Goal: Check status: Check status

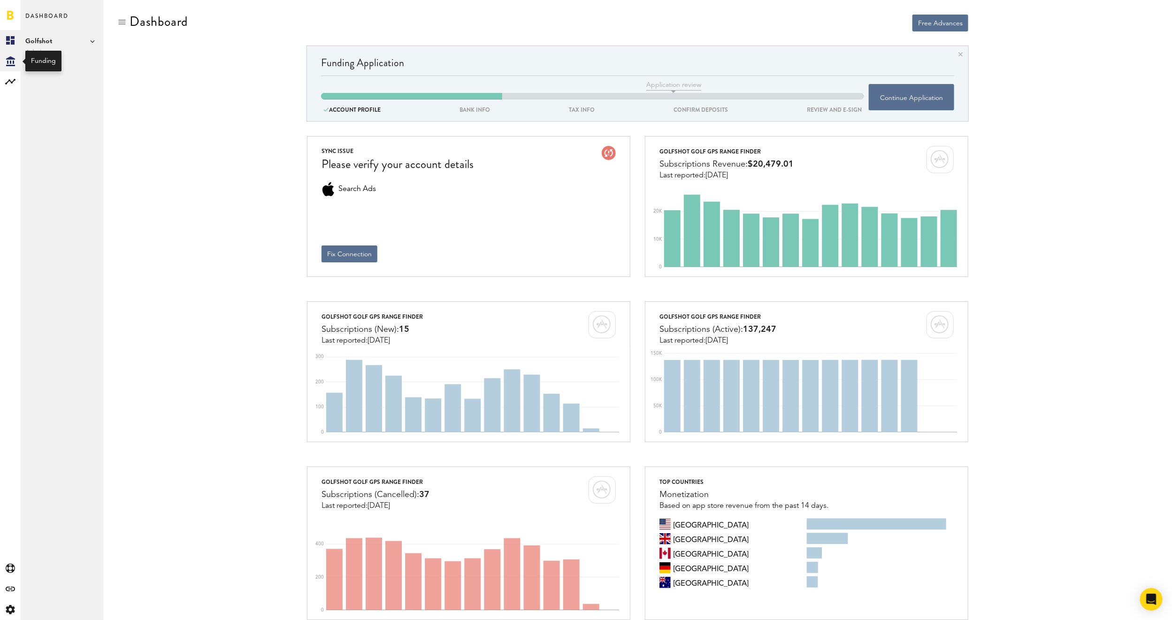
click at [11, 61] on icon "Created with Sketch." at bounding box center [10, 61] width 9 height 10
click at [8, 80] on icon at bounding box center [10, 82] width 10 height 6
click at [62, 62] on link "Subscriptions" at bounding box center [62, 61] width 83 height 21
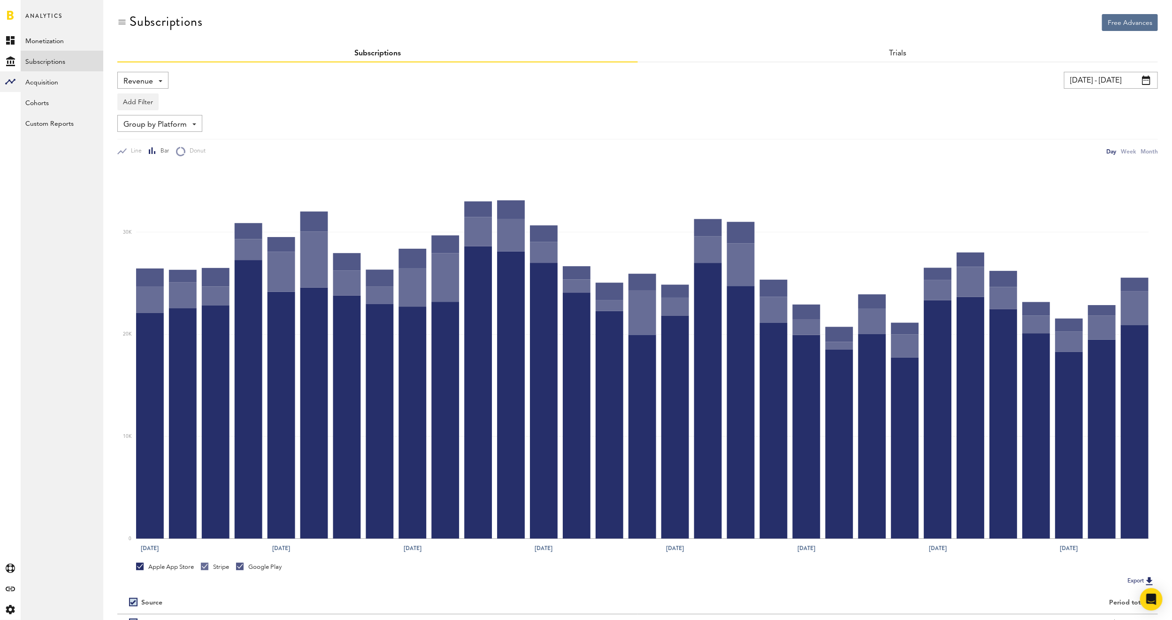
click at [164, 85] on div "Revenue Revenue MRR Actives Trial Status Billing Retries New Subscriptions Rene…" at bounding box center [142, 80] width 51 height 17
click at [165, 183] on span "New Subscriptions" at bounding box center [174, 182] width 95 height 16
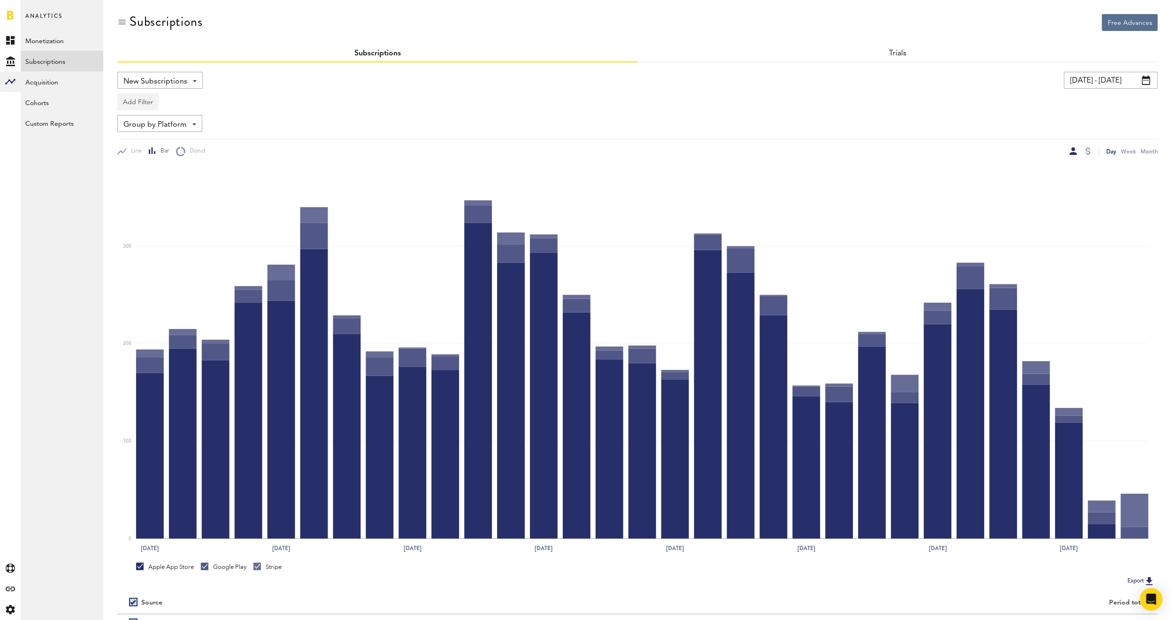
click at [138, 97] on button "Add Filter" at bounding box center [137, 101] width 41 height 17
click at [139, 126] on li "Platforms" at bounding box center [161, 126] width 76 height 17
click at [167, 100] on div "Platforms" at bounding box center [151, 103] width 41 height 16
click at [167, 123] on span "Apple App Store" at bounding box center [163, 125] width 72 height 16
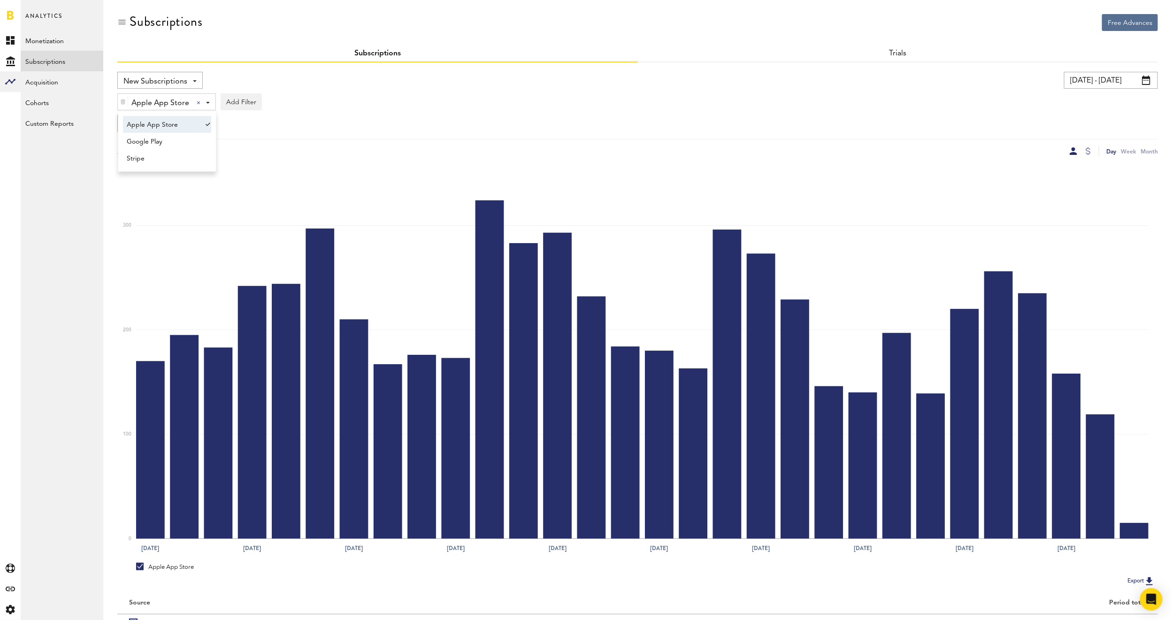
click at [334, 101] on div "Apple App Store Apple App Store Apple App Store Google Play Stripe Add Filter P…" at bounding box center [637, 100] width 1041 height 22
click at [242, 105] on button "Add Filter" at bounding box center [241, 101] width 41 height 17
click at [268, 162] on li "Subscriptions" at bounding box center [264, 160] width 76 height 17
click at [300, 103] on span at bounding box center [300, 103] width 4 height 2
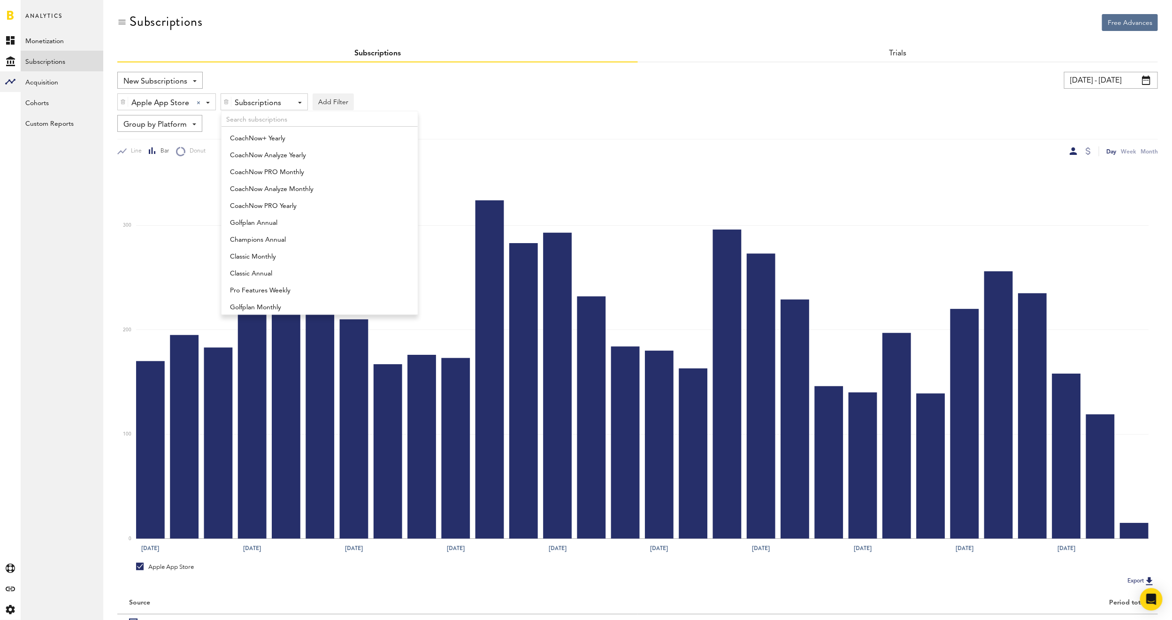
scroll to position [423, 0]
click at [320, 191] on span "CoachNow PRO Yearly" at bounding box center [315, 191] width 170 height 16
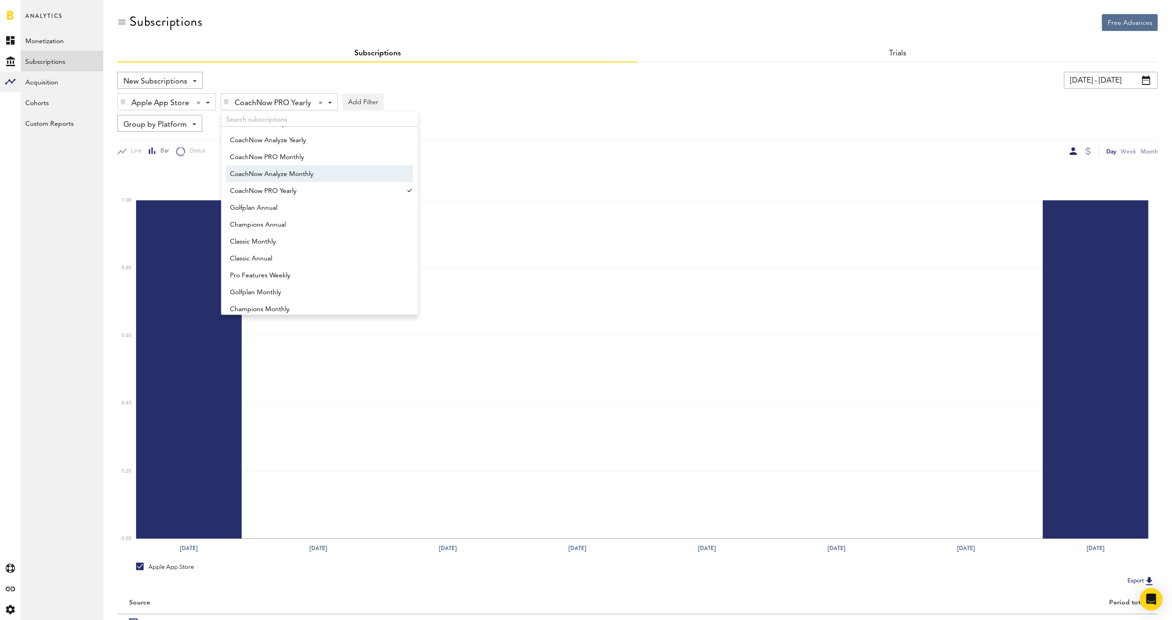
click at [593, 65] on div "New Subscriptions Revenue MRR Actives Trial Status Billing Retries New Subscrip…" at bounding box center [637, 355] width 1041 height 587
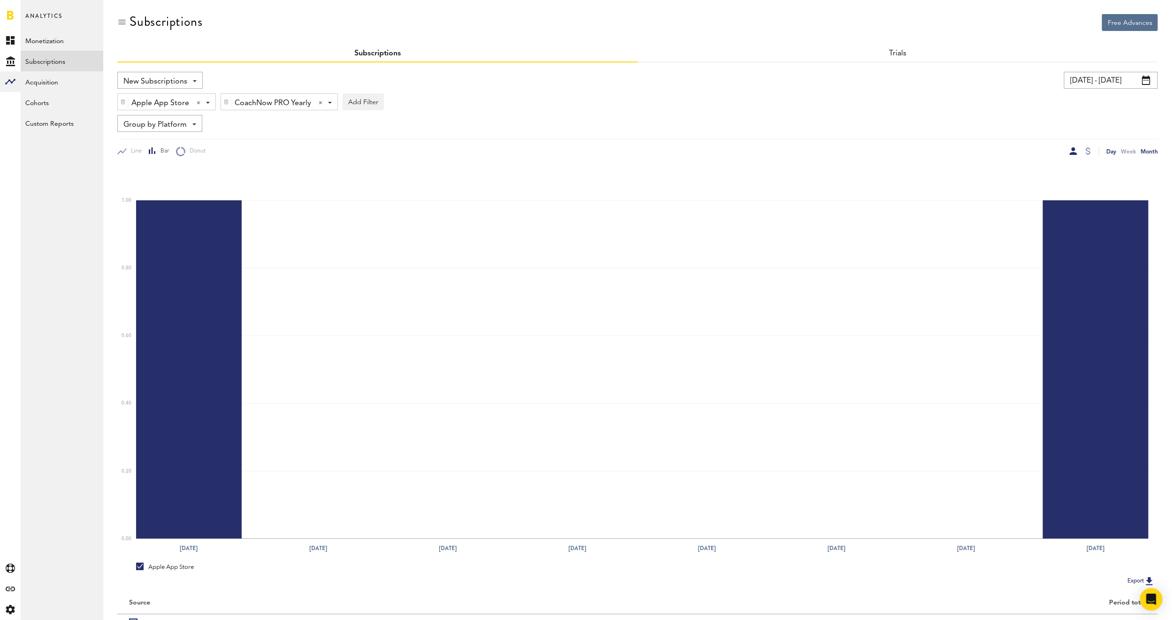
click at [1148, 151] on div "Month" at bounding box center [1149, 151] width 17 height 10
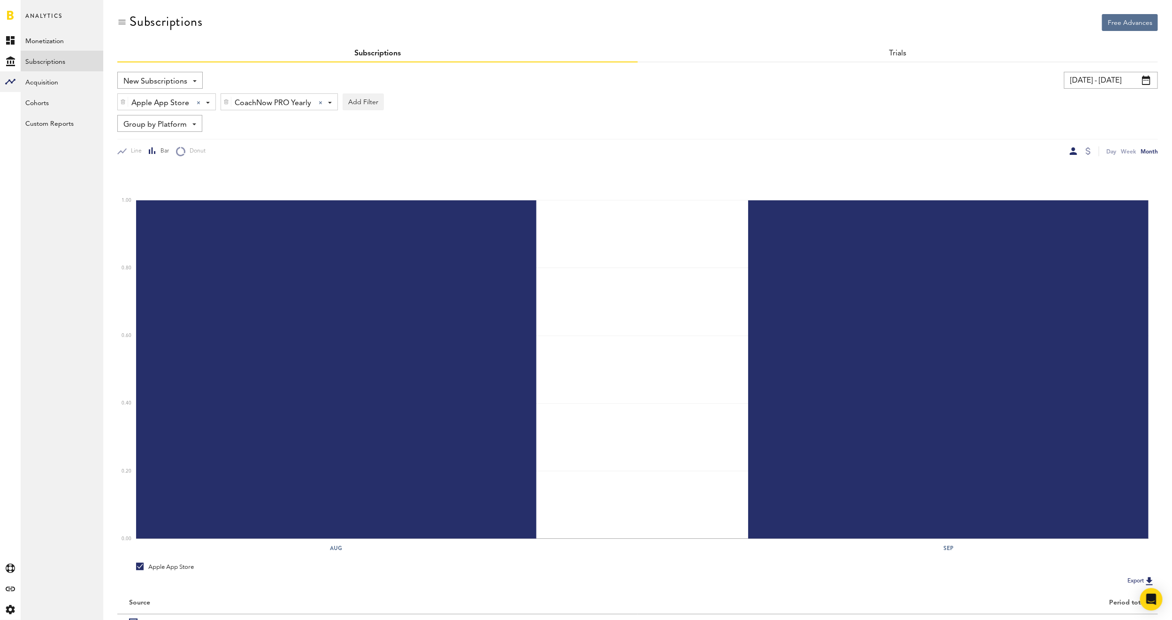
click at [1143, 80] on span at bounding box center [1146, 80] width 8 height 9
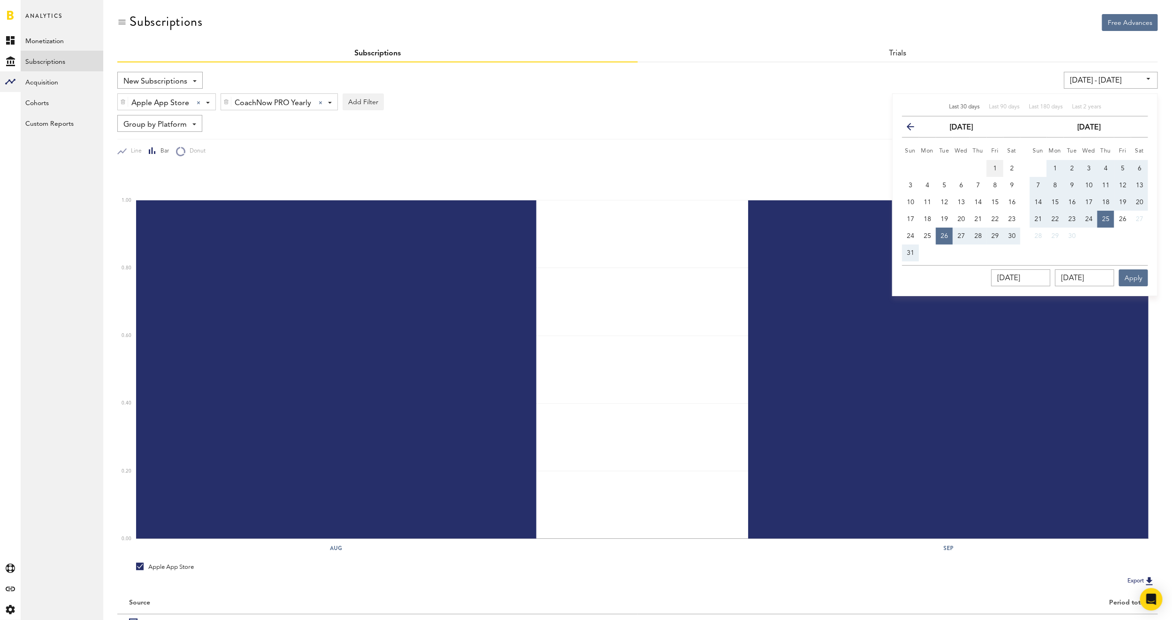
click at [992, 164] on button "1" at bounding box center [995, 168] width 17 height 17
type input "[DATE] - [DATE]"
type input "[DATE]"
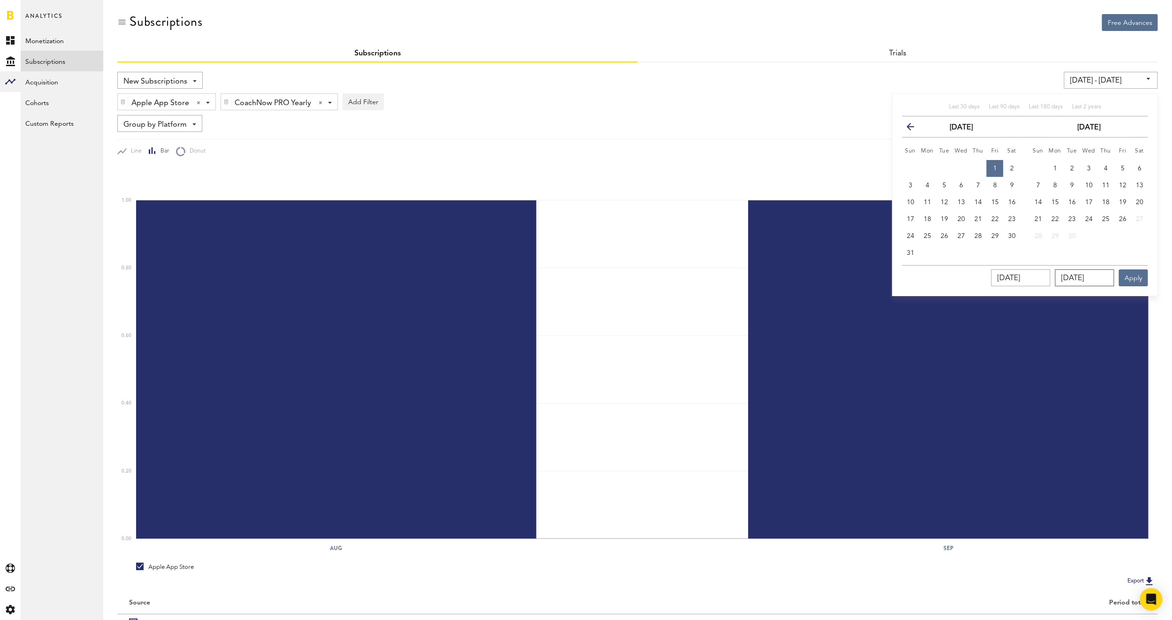
click at [1081, 272] on input "[DATE]" at bounding box center [1085, 278] width 59 height 17
click at [1126, 220] on span "26" at bounding box center [1123, 219] width 8 height 7
type input "[DATE] - [DATE]"
type input "[DATE]"
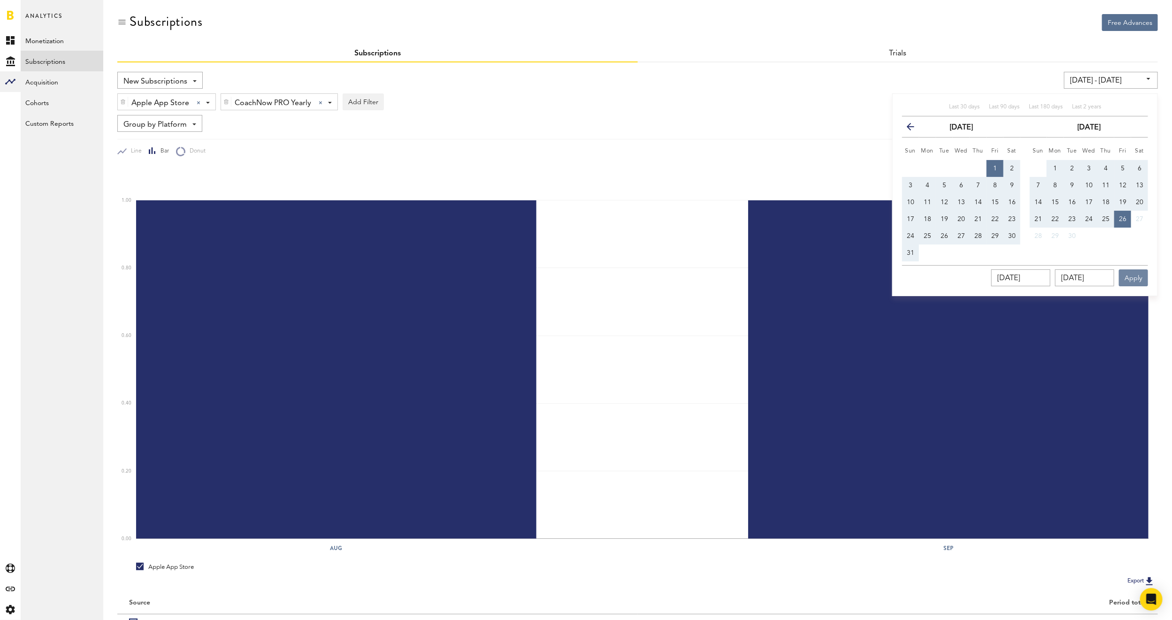
click at [1127, 277] on button "Apply" at bounding box center [1133, 278] width 29 height 17
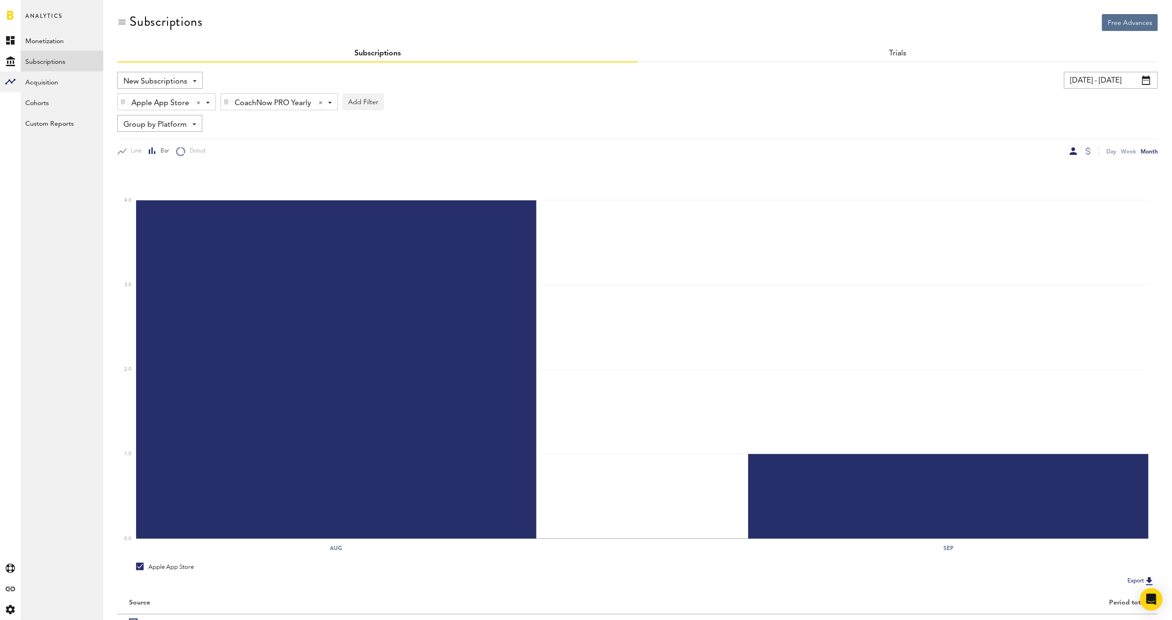
click at [1149, 77] on span at bounding box center [1146, 80] width 8 height 9
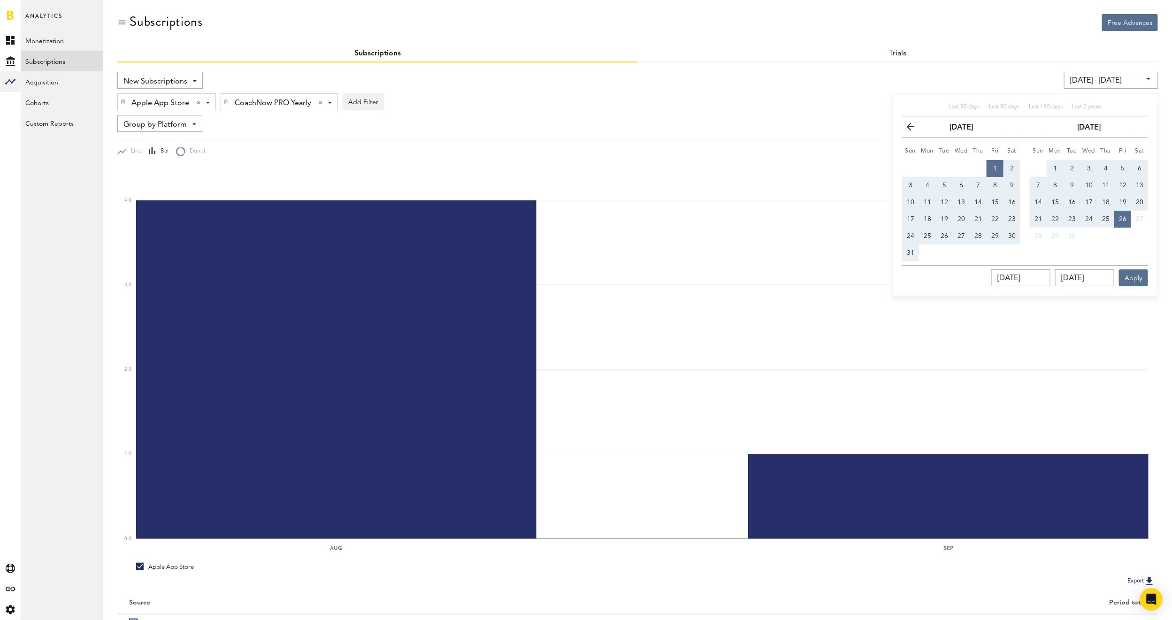
click at [915, 129] on icon "button" at bounding box center [915, 129] width 0 height 0
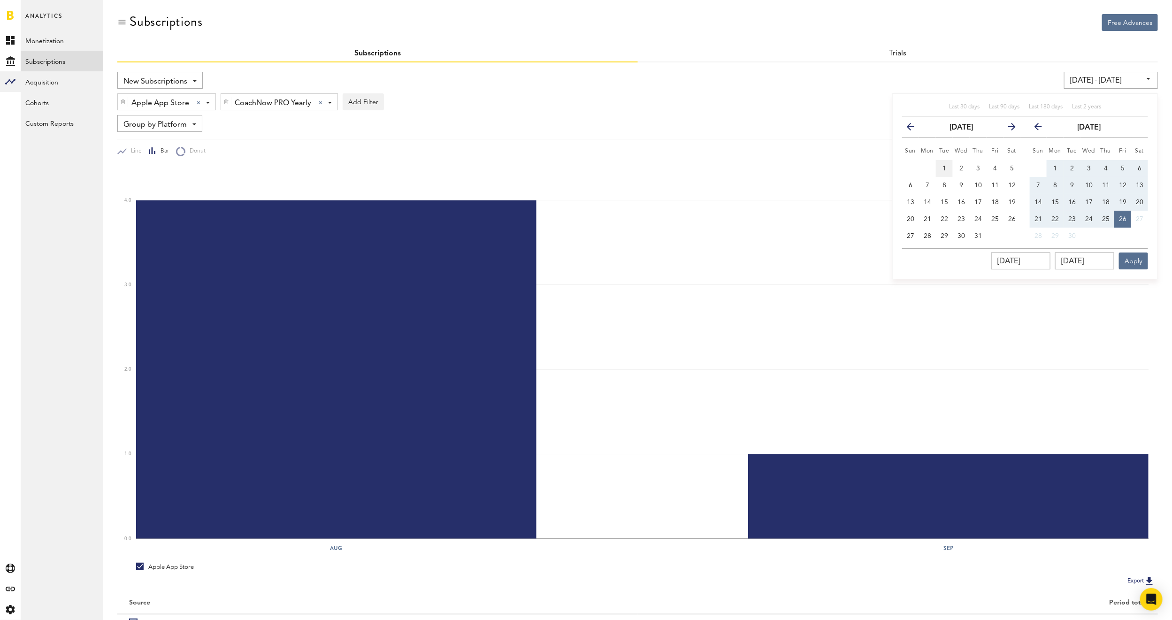
click at [946, 167] on span "1" at bounding box center [945, 168] width 4 height 7
type input "[DATE] - [DATE]"
type input "[DATE]"
click at [1032, 260] on input "[DATE]" at bounding box center [1021, 261] width 59 height 17
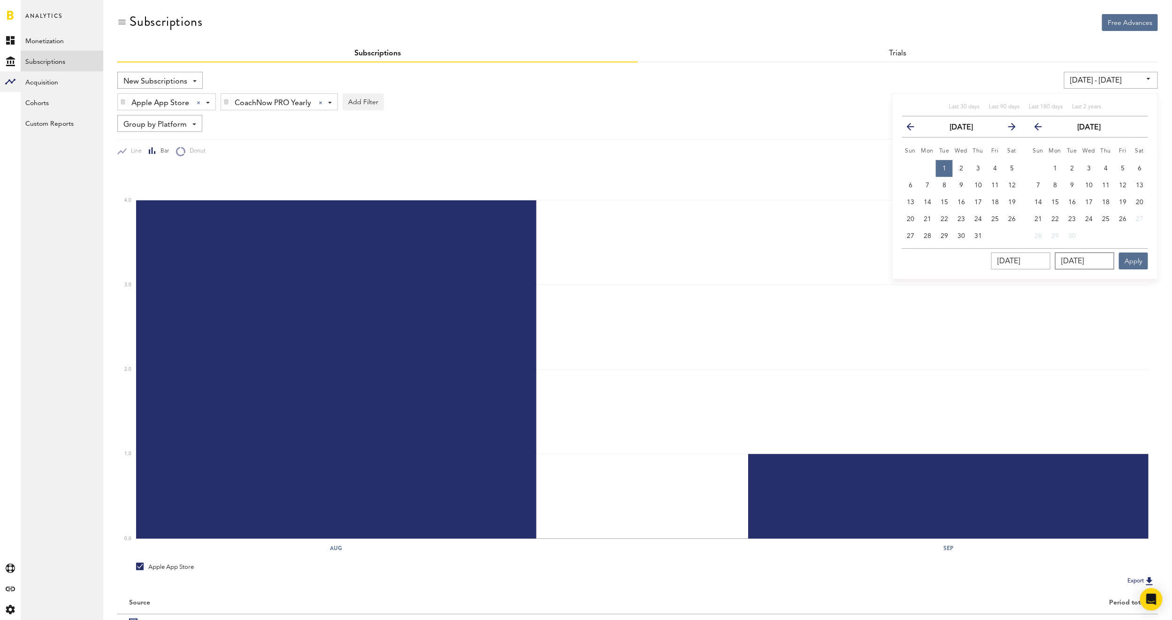
click at [1082, 255] on input "[DATE]" at bounding box center [1085, 261] width 59 height 17
click at [1127, 217] on button "26" at bounding box center [1123, 219] width 17 height 17
type input "[DATE] - [DATE]"
type input "[DATE]"
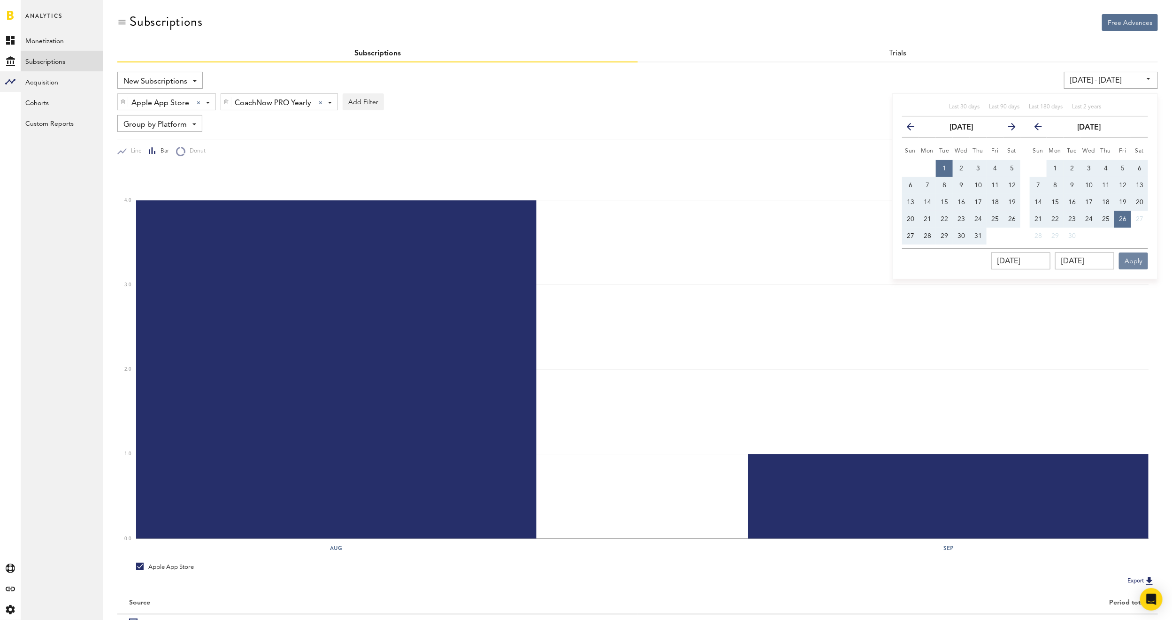
click at [1140, 260] on button "Apply" at bounding box center [1133, 261] width 29 height 17
